Goal: Task Accomplishment & Management: Manage account settings

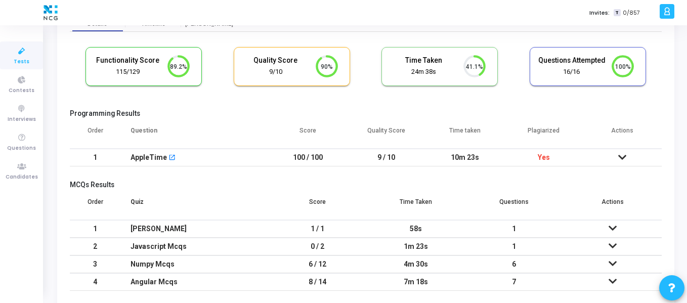
scroll to position [67, 0]
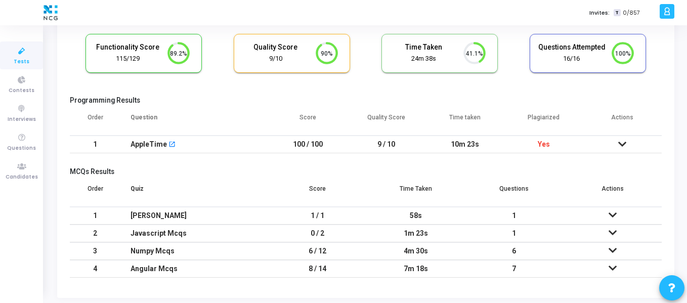
click at [464, 146] on td "10m 23s" at bounding box center [465, 145] width 79 height 18
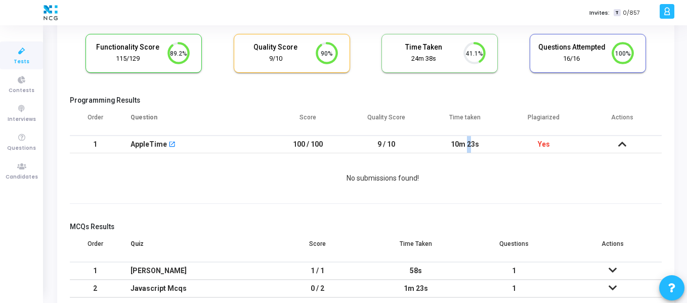
click at [464, 146] on td "10m 23s" at bounding box center [465, 145] width 79 height 18
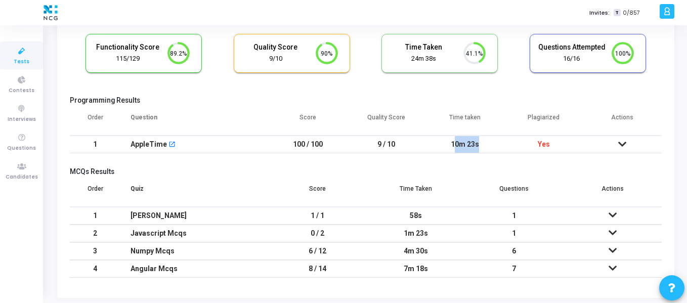
click at [464, 146] on td "10m 23s" at bounding box center [465, 145] width 79 height 18
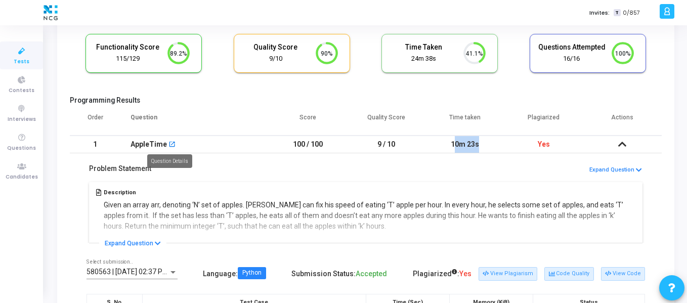
click at [169, 143] on mat-icon "open_in_new" at bounding box center [171, 145] width 7 height 7
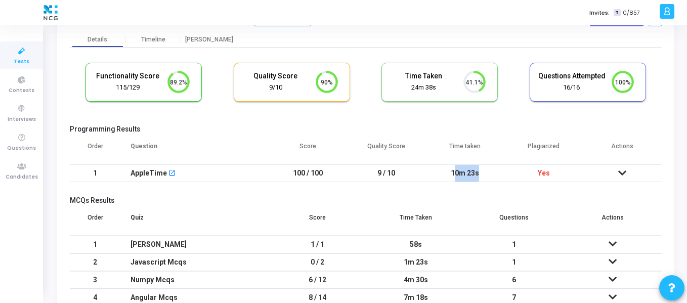
scroll to position [37, 0]
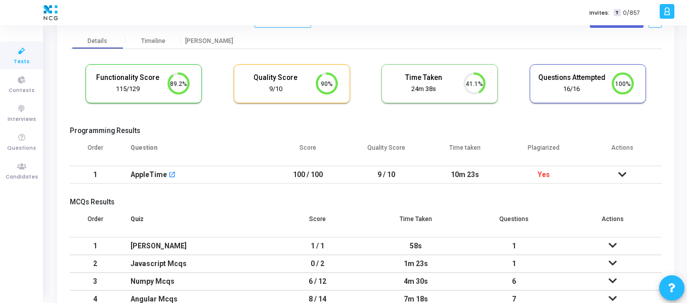
click at [623, 173] on icon at bounding box center [622, 174] width 8 height 7
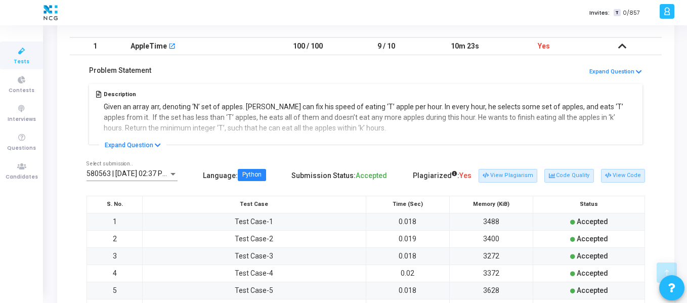
scroll to position [166, 0]
drag, startPoint x: 144, startPoint y: 135, endPoint x: 144, endPoint y: 144, distance: 9.1
click at [144, 144] on div "Problem Statement Expand Question Description Given an array arr, denoting ‘N’ …" at bounding box center [366, 100] width 592 height 90
click at [144, 144] on button "Expand Question" at bounding box center [132, 145] width 67 height 10
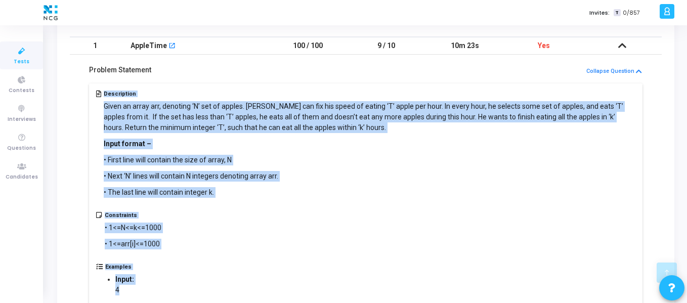
drag, startPoint x: 102, startPoint y: 96, endPoint x: 156, endPoint y: 287, distance: 198.8
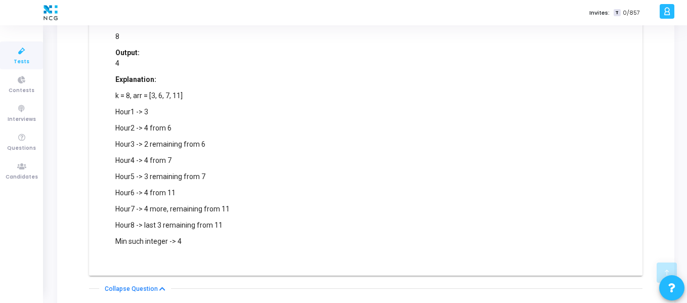
scroll to position [501, 0]
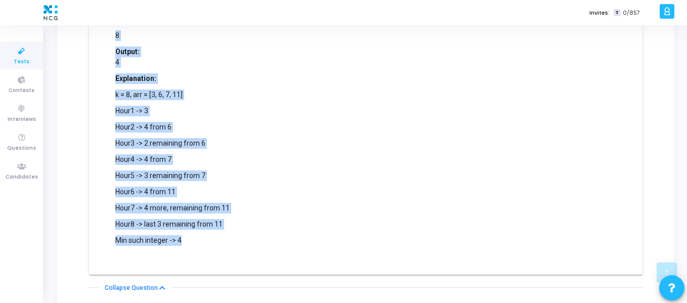
click at [192, 238] on p "Min such integer -> 4" at bounding box center [172, 240] width 114 height 11
copy div "Description Given an array arr, denoting ‘N’ set of apples. Rio can fix his spe…"
click at [337, 78] on div "Examples Input: 4 3 6 7 11 8 Output: 4 Explanation: k = 8, arr = [3, 6, 7, 11] …" at bounding box center [366, 97] width 540 height 339
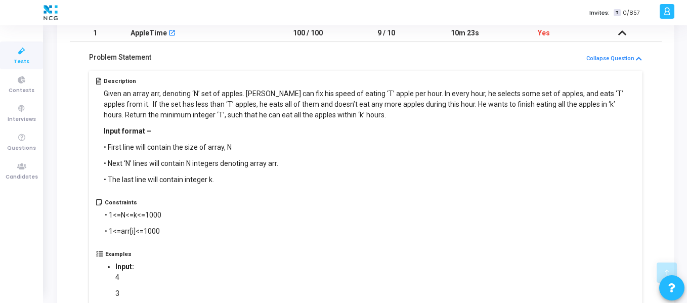
scroll to position [178, 0]
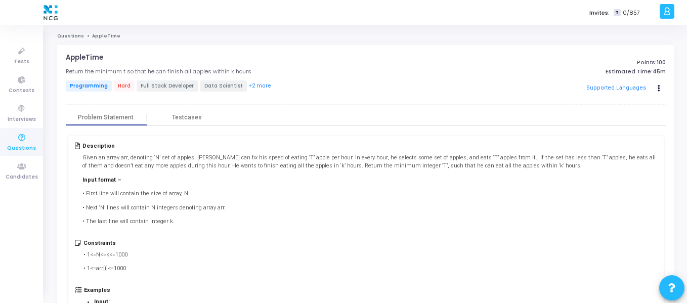
click at [657, 74] on span "45m" at bounding box center [658, 71] width 13 height 7
click at [15, 61] on span "Tests" at bounding box center [22, 62] width 16 height 9
click at [197, 117] on div "Testcases" at bounding box center [187, 118] width 30 height 8
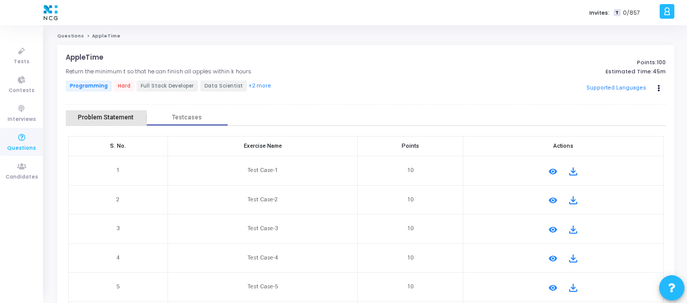
click at [121, 112] on div "Problem Statement" at bounding box center [106, 117] width 81 height 15
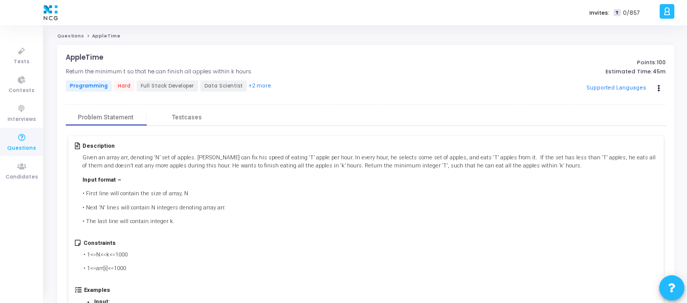
click at [73, 34] on link "Questions" at bounding box center [70, 36] width 27 height 6
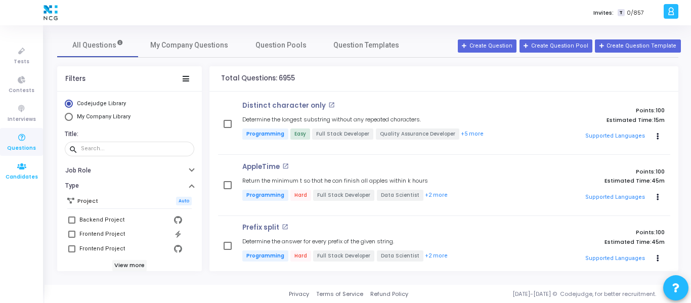
click at [19, 171] on icon at bounding box center [21, 166] width 21 height 13
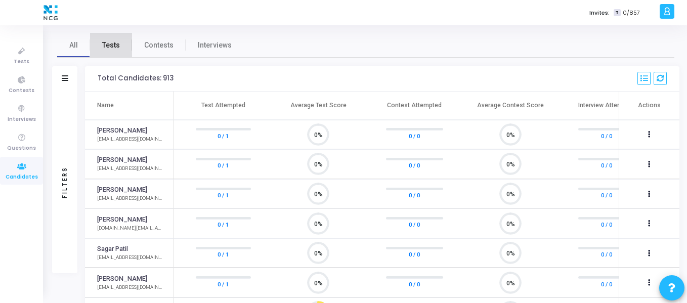
click at [118, 45] on span "Tests" at bounding box center [111, 45] width 18 height 11
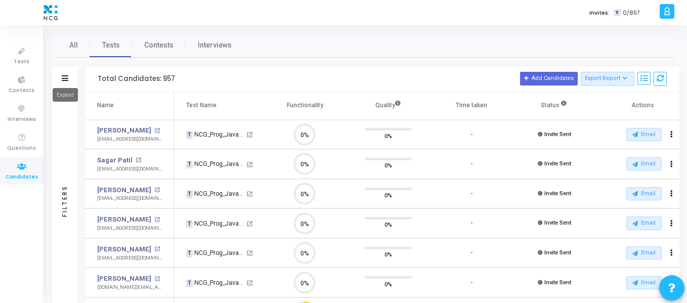
click at [68, 77] on icon at bounding box center [65, 78] width 7 height 6
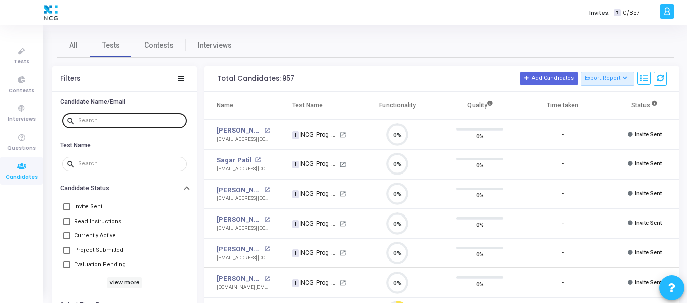
click at [144, 120] on input "text" at bounding box center [130, 121] width 104 height 6
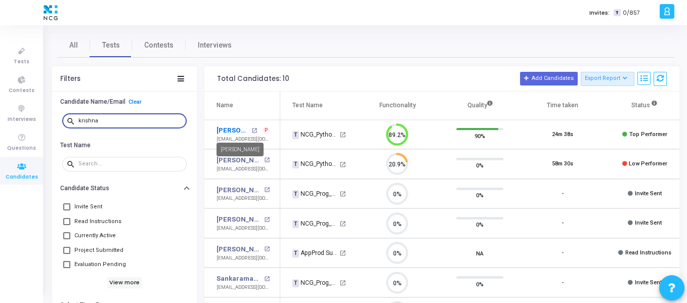
type input "krishna"
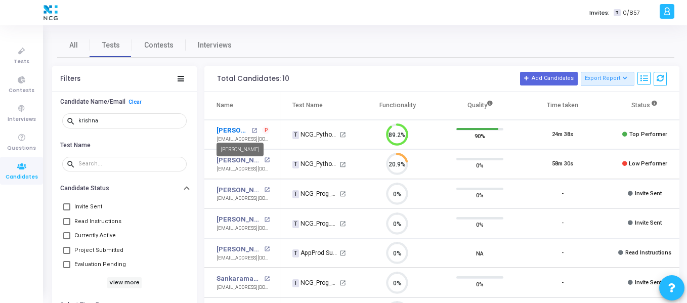
click at [240, 129] on link "[PERSON_NAME]" at bounding box center [232, 130] width 32 height 10
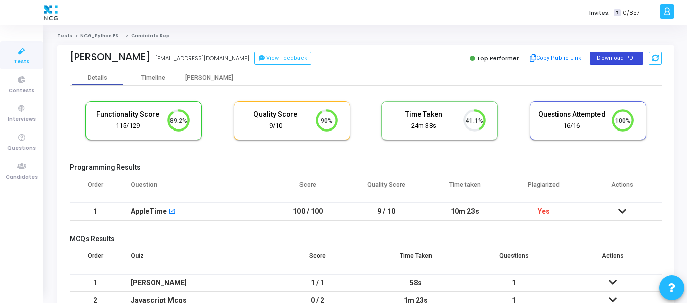
click at [628, 54] on button "Download PDF" at bounding box center [617, 58] width 54 height 13
